Goal: Task Accomplishment & Management: Use online tool/utility

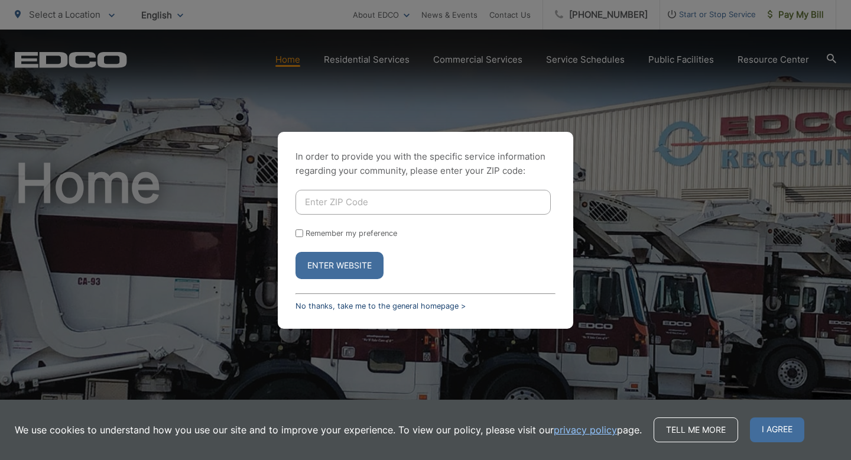
click at [399, 301] on link "No thanks, take me to the general homepage >" at bounding box center [381, 305] width 170 height 9
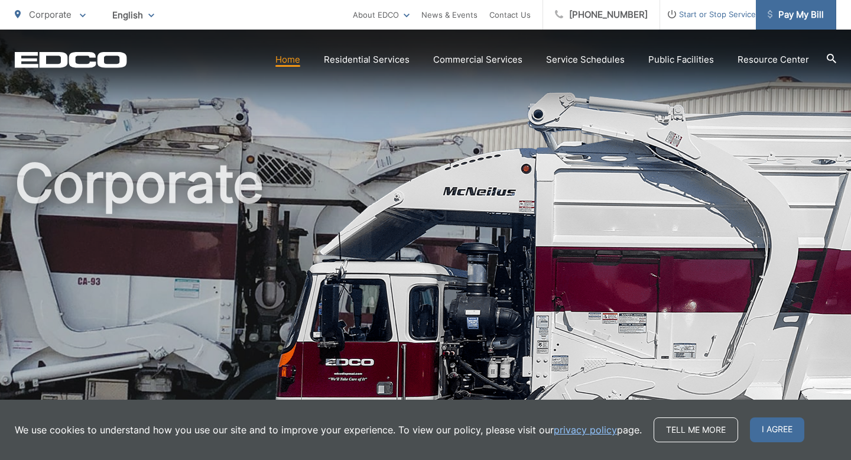
click at [788, 16] on span "Pay My Bill" at bounding box center [796, 15] width 56 height 14
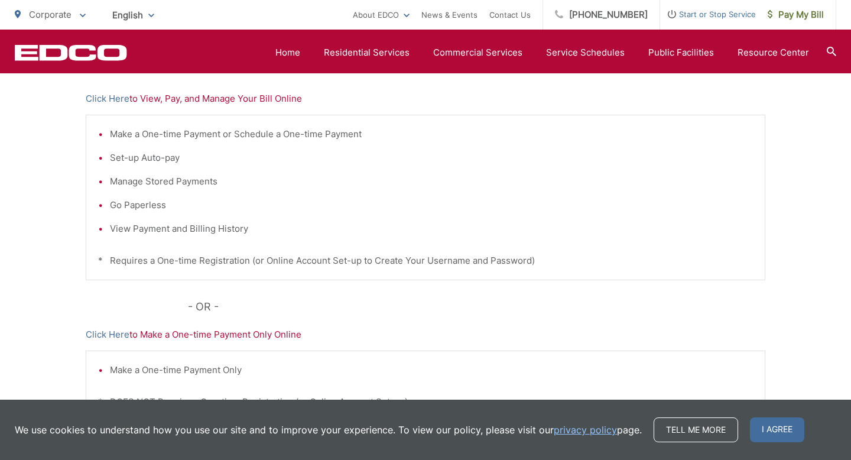
scroll to position [260, 0]
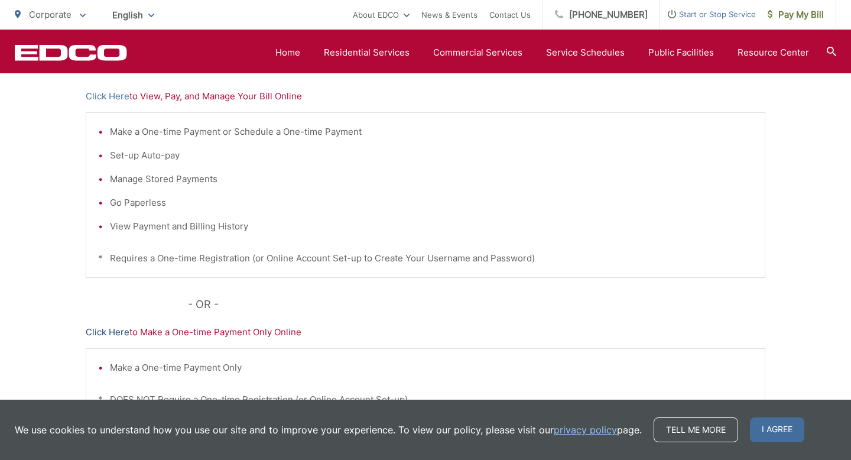
click at [122, 332] on link "Click Here" at bounding box center [108, 332] width 44 height 14
